Goal: Information Seeking & Learning: Learn about a topic

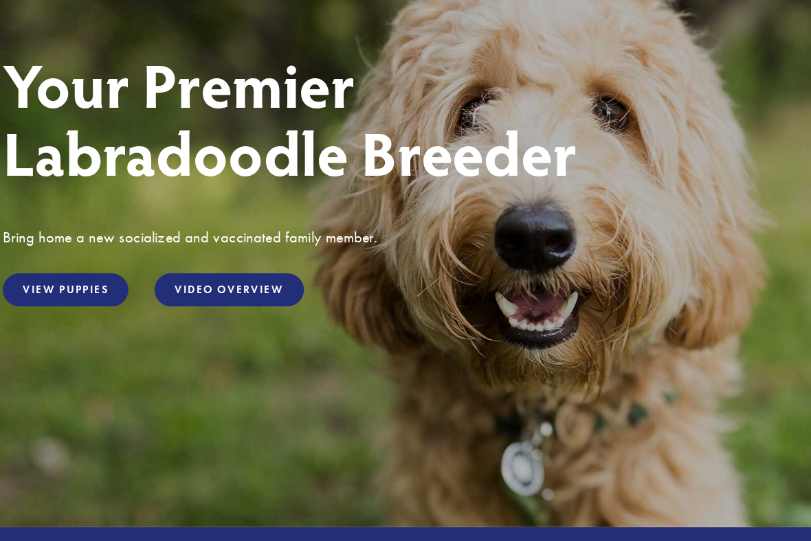
scroll to position [133, 0]
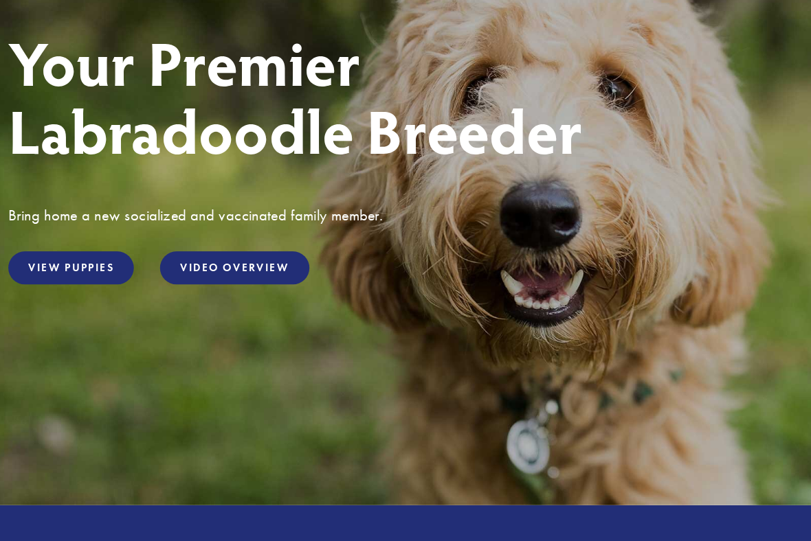
click at [69, 283] on link "View Puppies" at bounding box center [125, 298] width 112 height 30
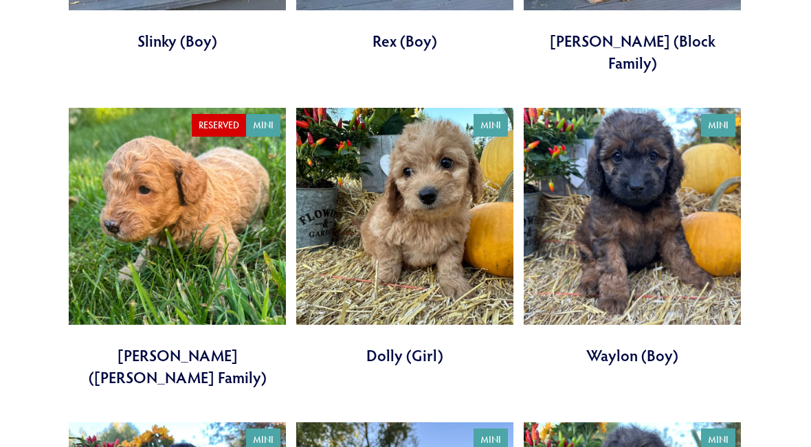
scroll to position [1980, 0]
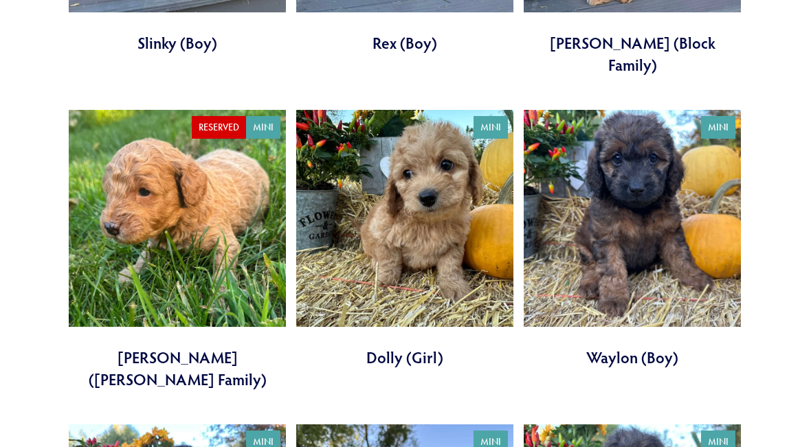
click at [378, 172] on link at bounding box center [404, 239] width 217 height 258
click at [571, 213] on link at bounding box center [631, 239] width 217 height 258
click at [95, 185] on link at bounding box center [177, 250] width 217 height 280
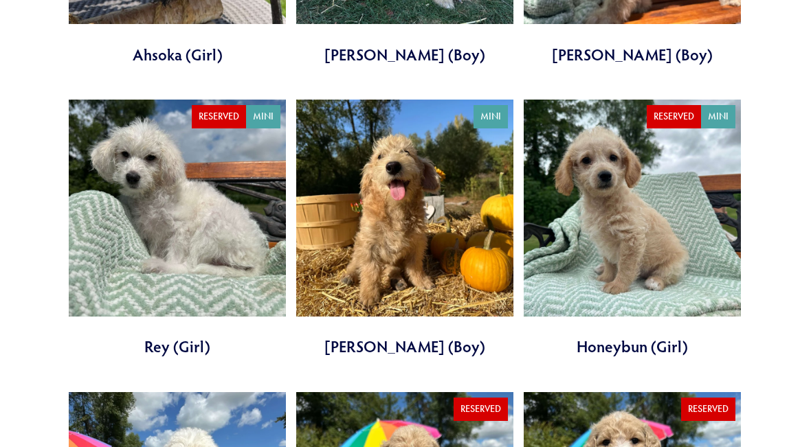
scroll to position [775, 0]
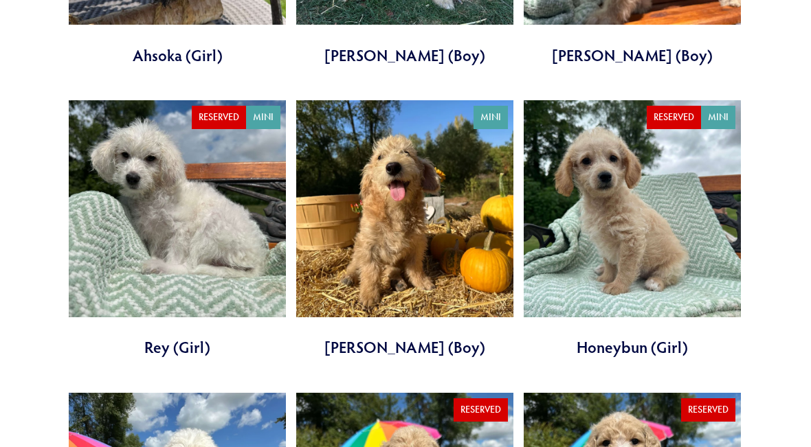
click at [578, 234] on link at bounding box center [631, 229] width 217 height 258
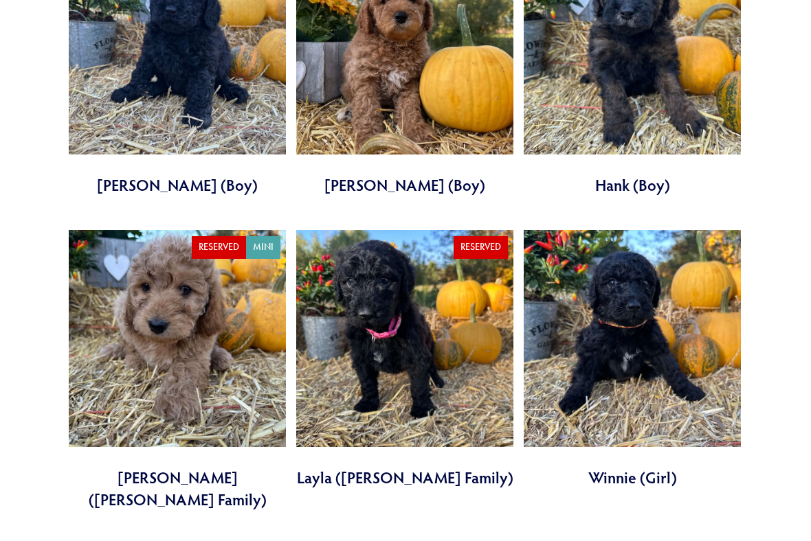
scroll to position [2466, 0]
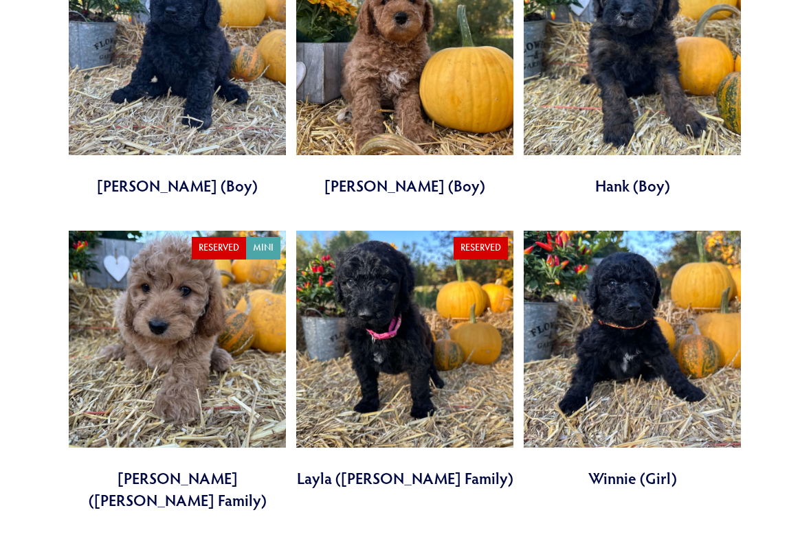
click at [90, 277] on link at bounding box center [177, 371] width 217 height 280
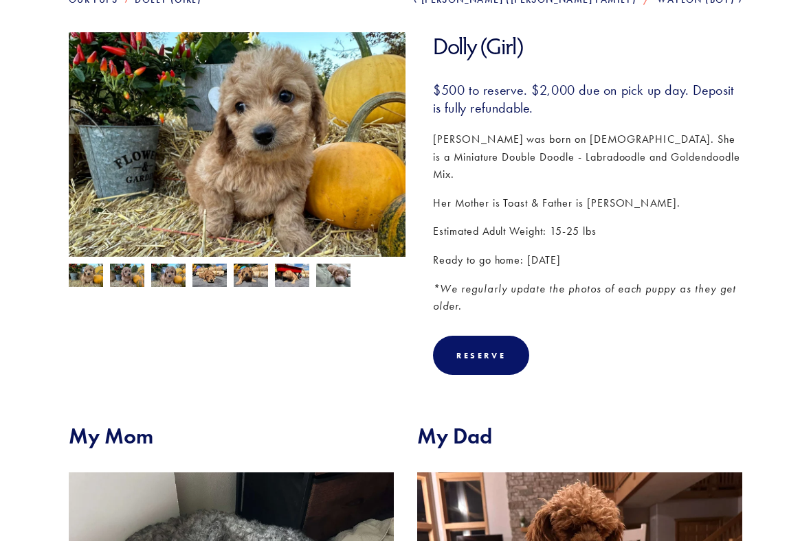
scroll to position [195, 0]
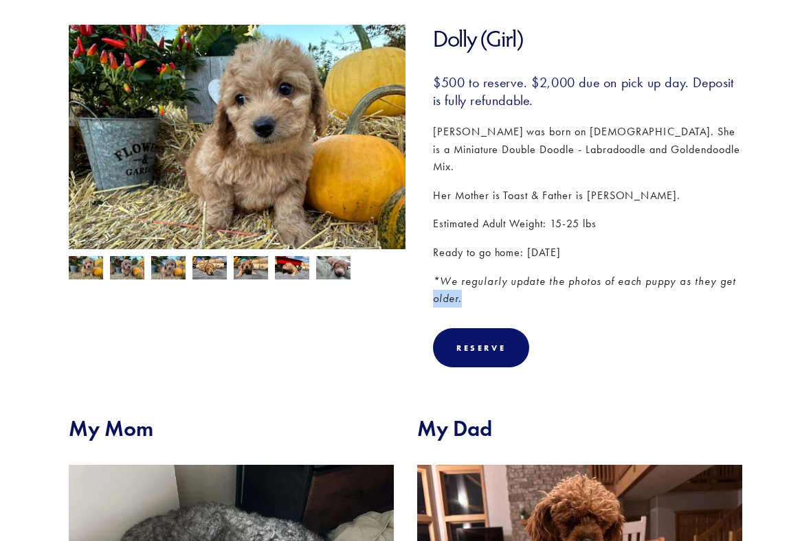
click at [52, 289] on section "Our Pups Dolly (Girl) Previous Hamm (Rickmon Family) Next Waylon (Boy) Dolly (G…" at bounding box center [405, 354] width 811 height 898
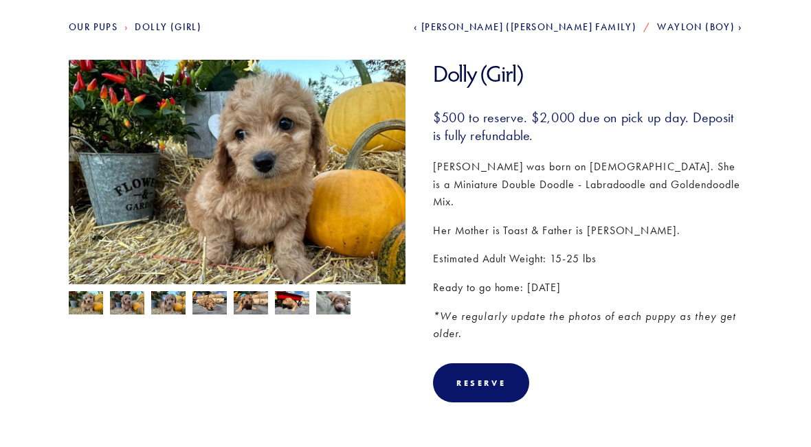
scroll to position [159, 0]
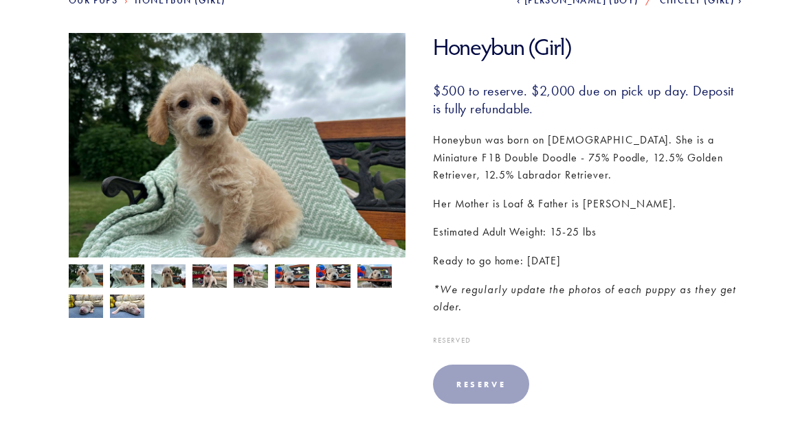
scroll to position [186, 0]
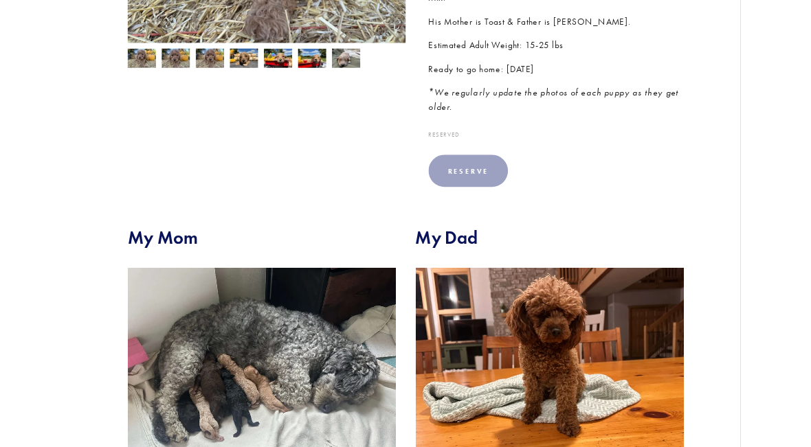
scroll to position [380, 0]
